Goal: Transaction & Acquisition: Purchase product/service

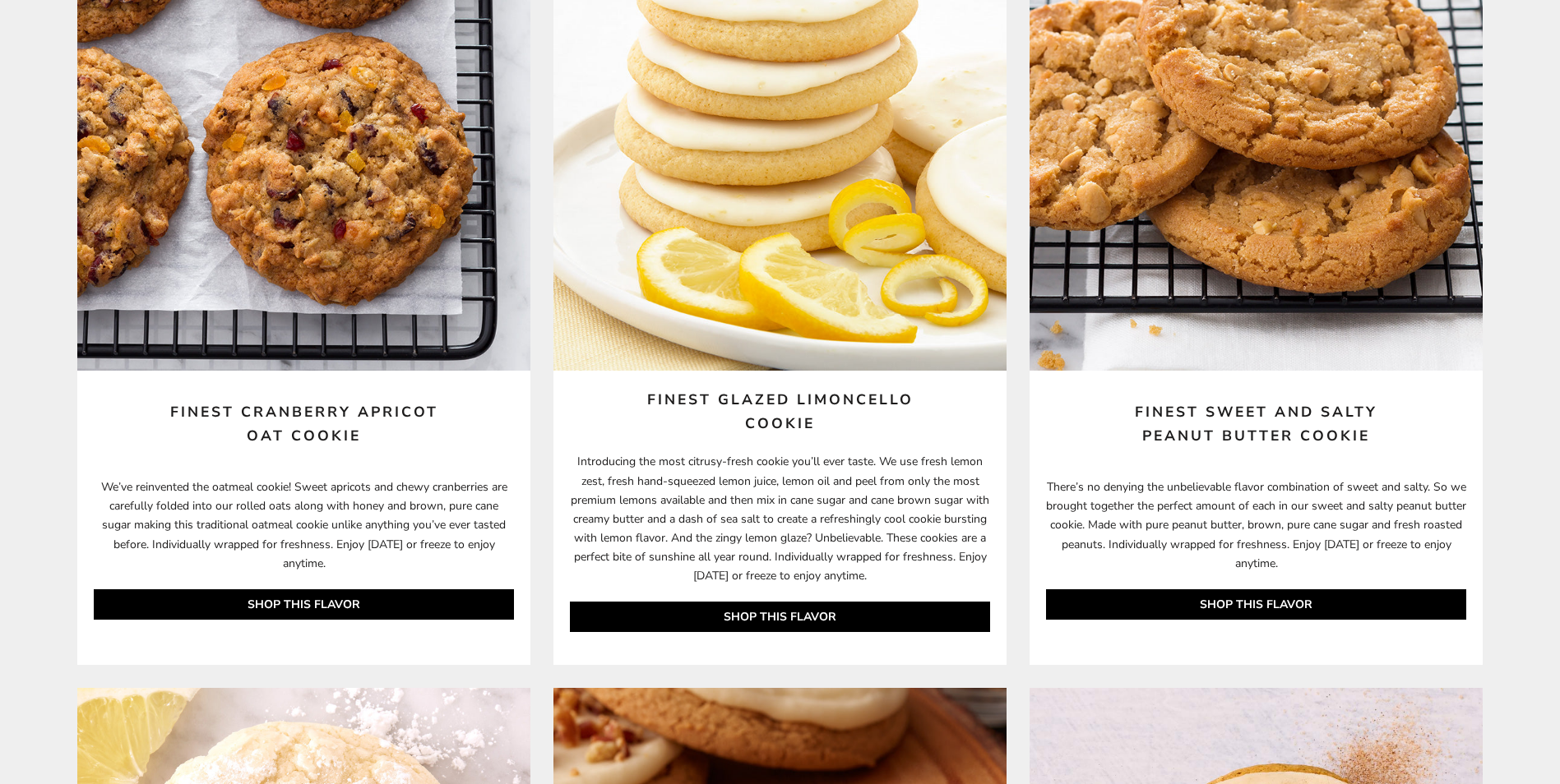
scroll to position [4966, 0]
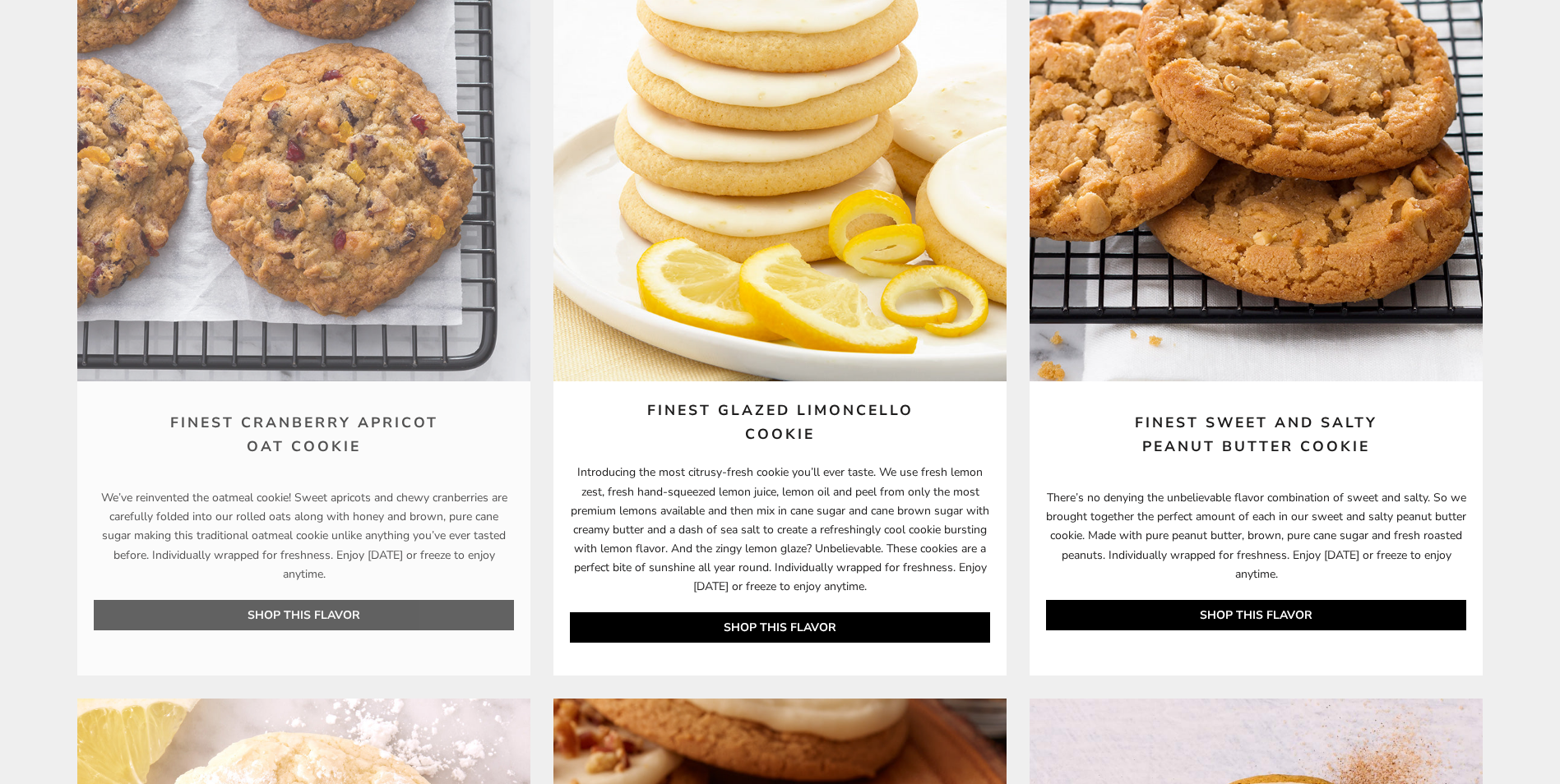
click at [287, 612] on link "SHOP THIS FLAVOR" at bounding box center [304, 615] width 420 height 31
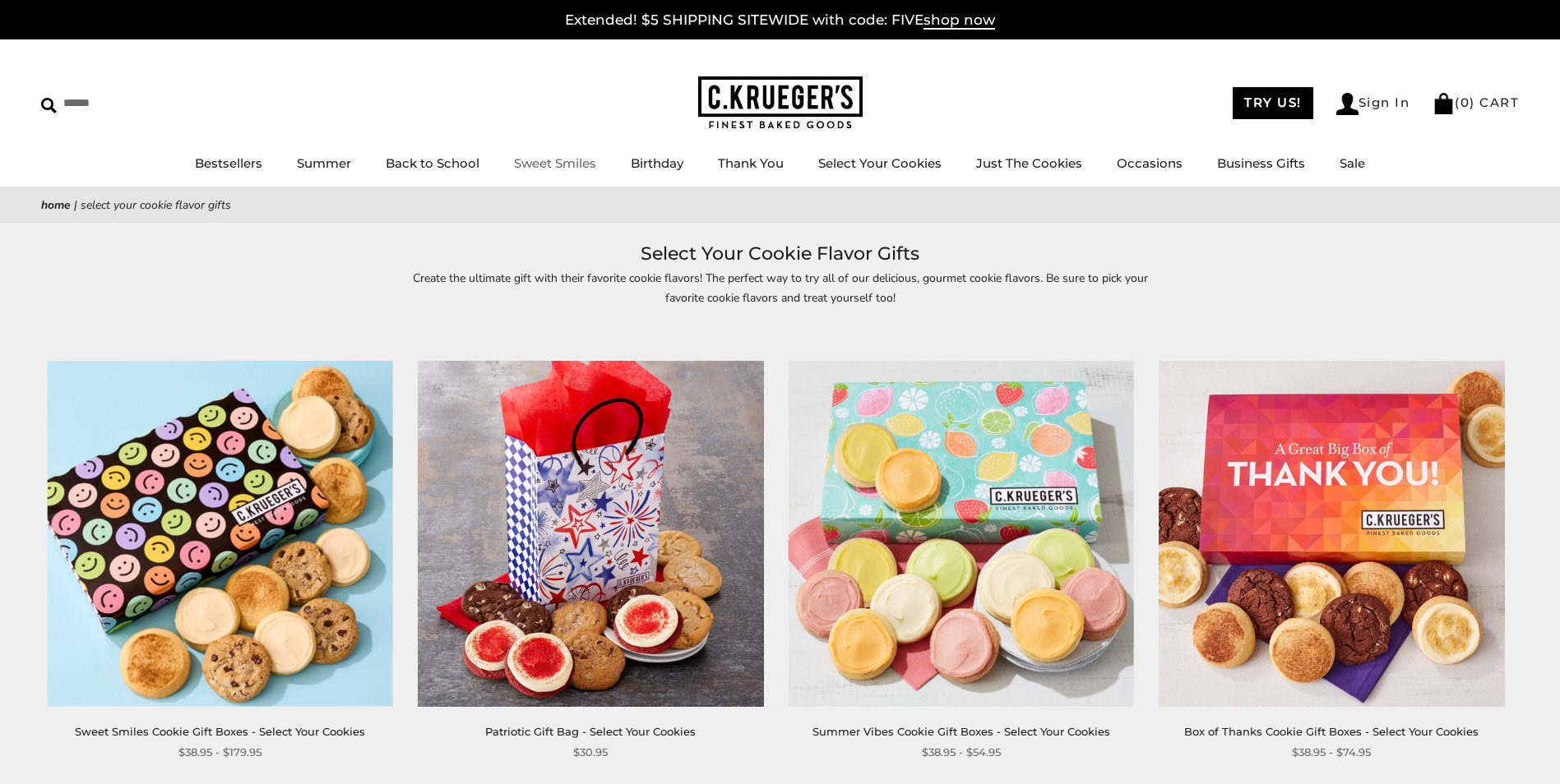
click at [578, 163] on link "Sweet Smiles" at bounding box center [554, 163] width 82 height 16
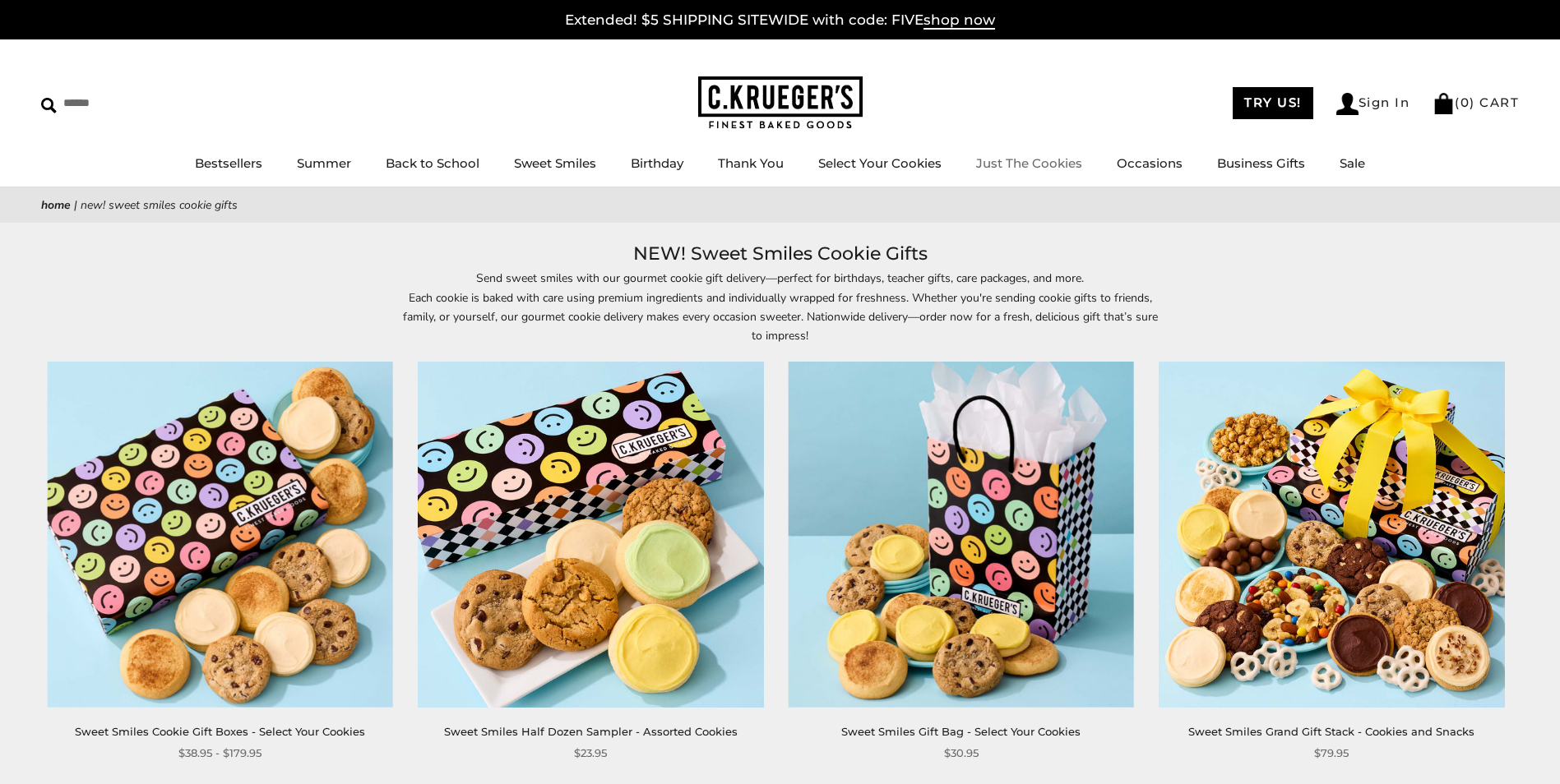
click at [1032, 165] on link "Just The Cookies" at bounding box center [1029, 163] width 106 height 16
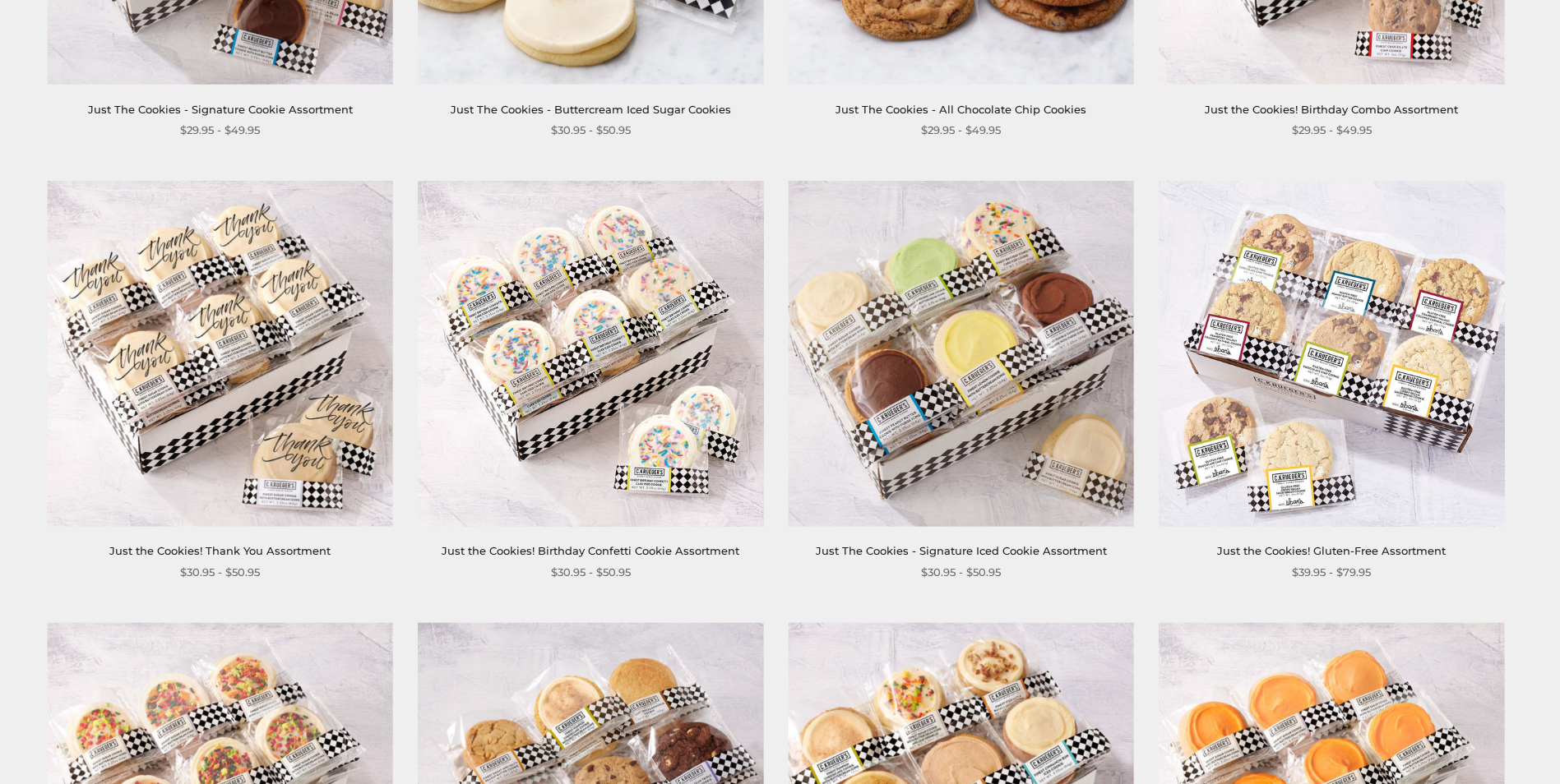
scroll to position [1069, 0]
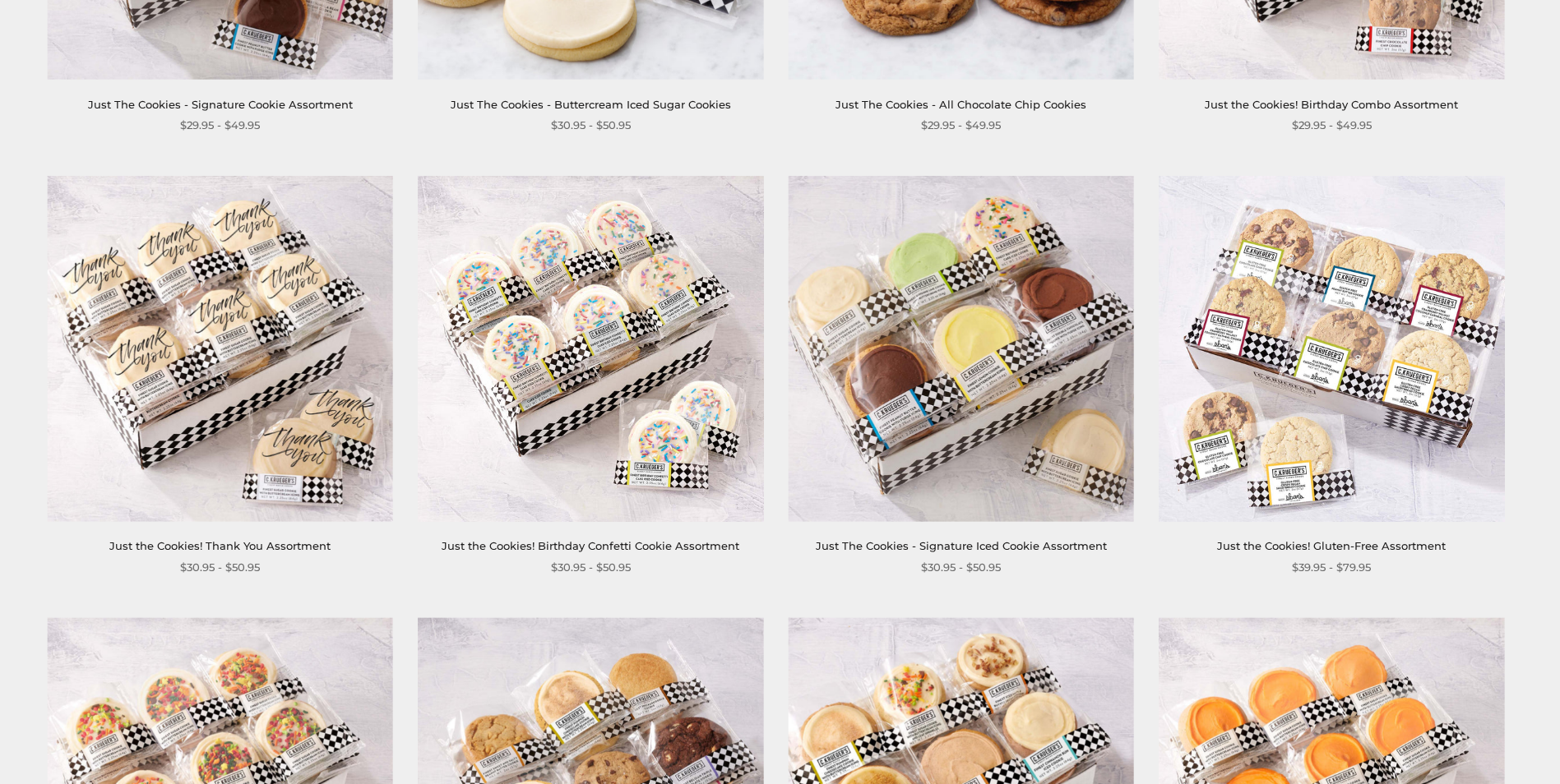
click at [227, 349] on img at bounding box center [219, 348] width 346 height 346
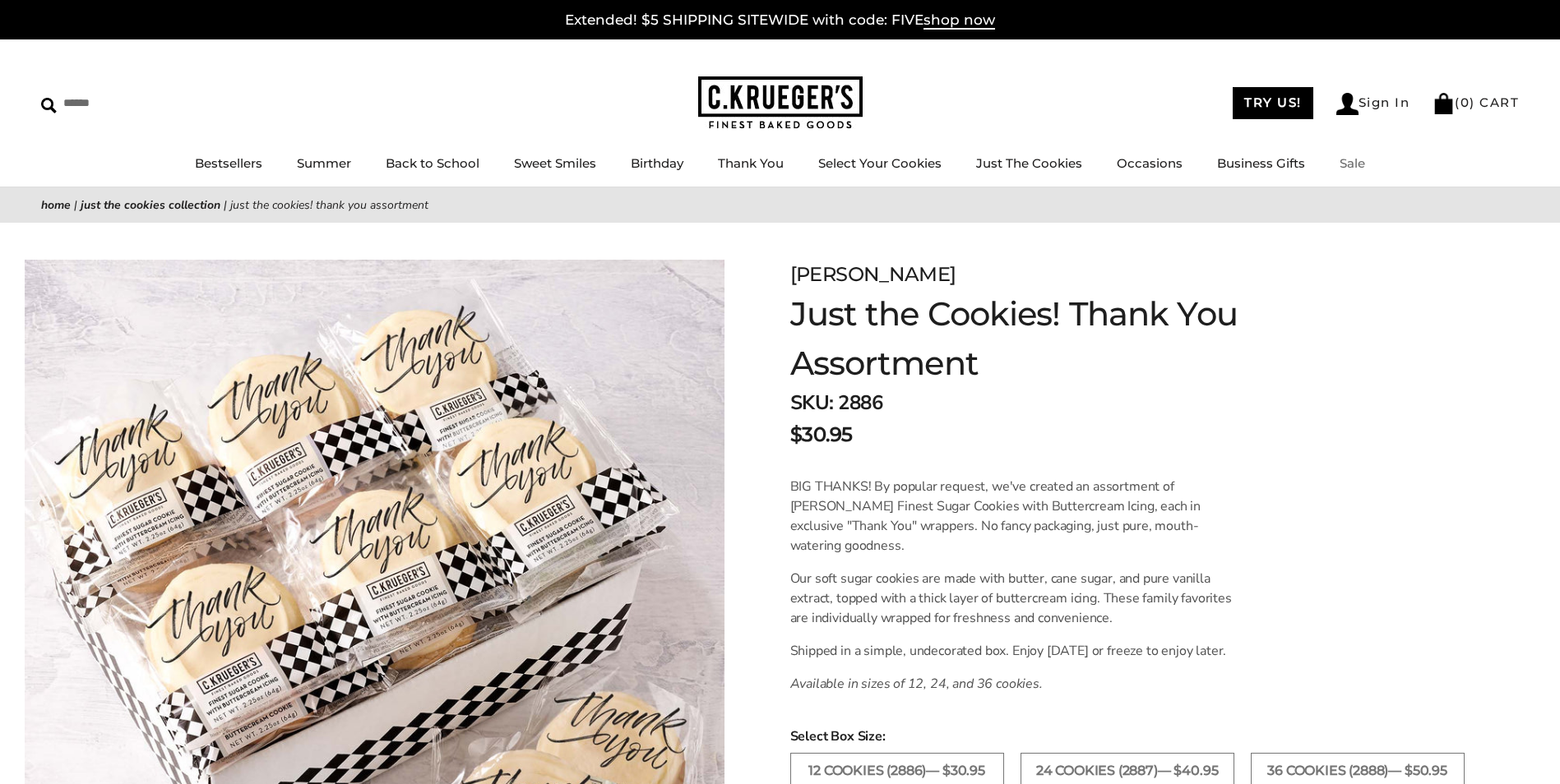
click at [1356, 168] on link "Sale" at bounding box center [1352, 163] width 26 height 16
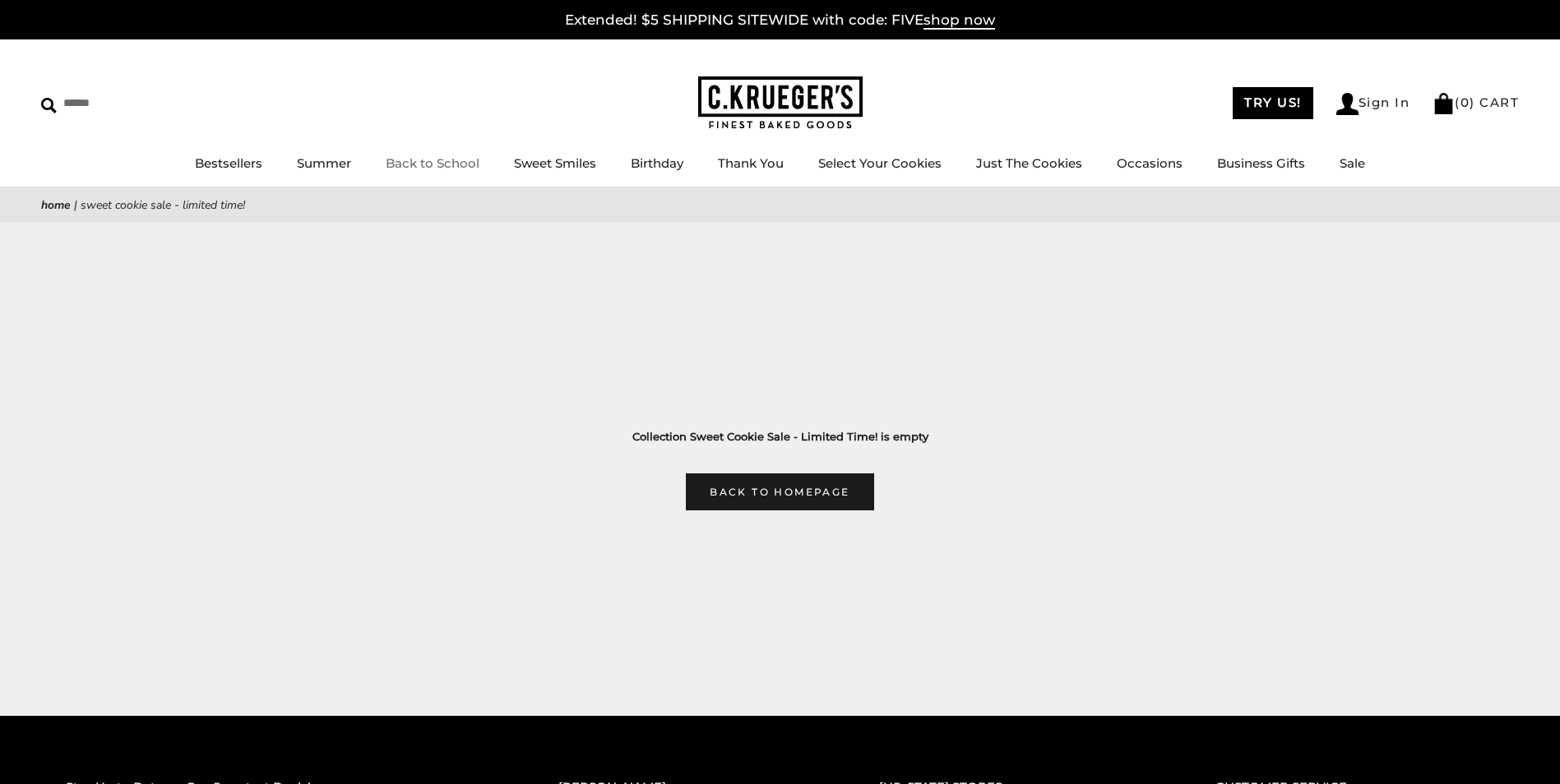
click at [431, 163] on link "Back to School" at bounding box center [432, 163] width 94 height 16
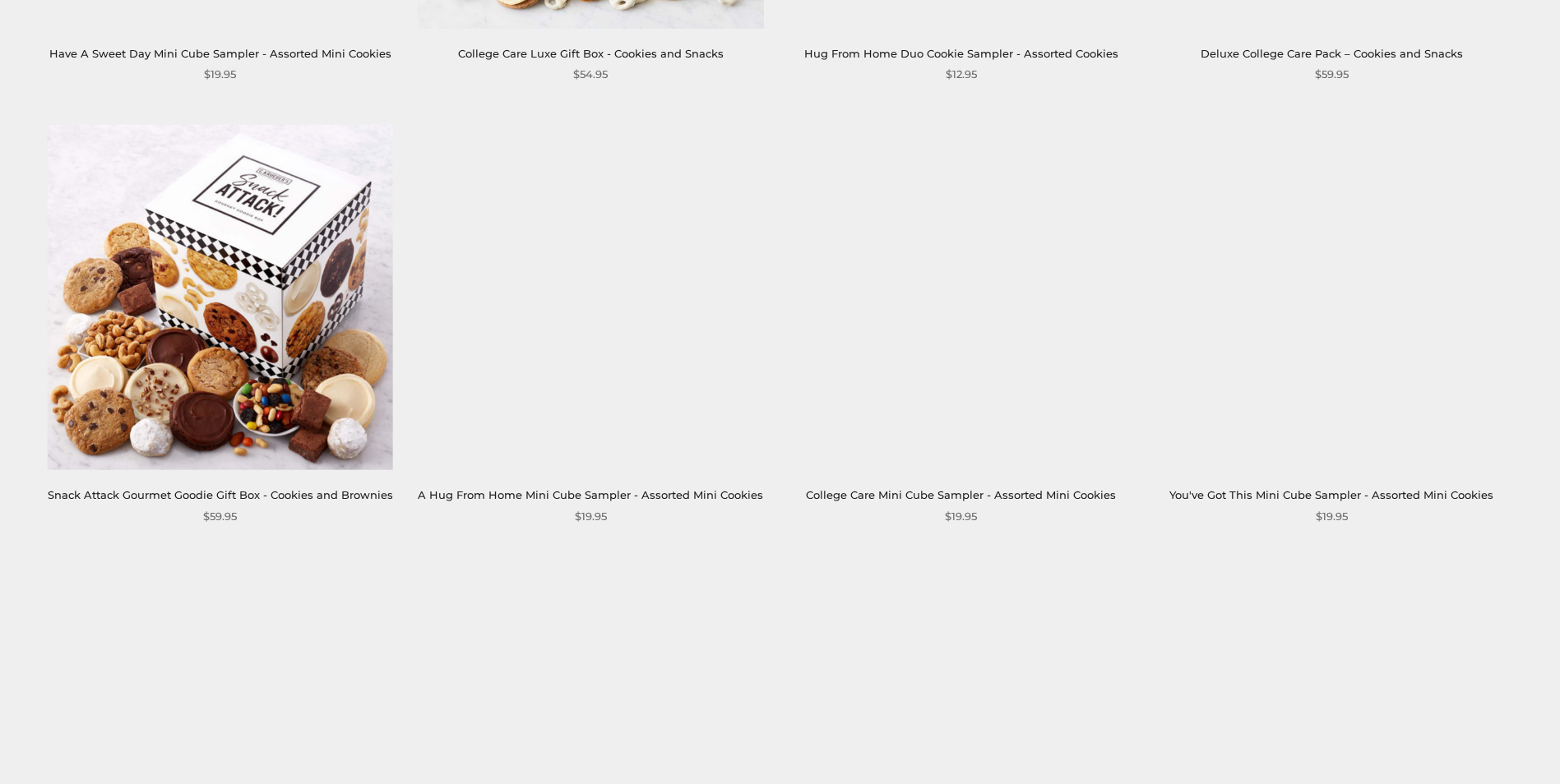
scroll to position [1973, 0]
